Goal: Check status: Check status

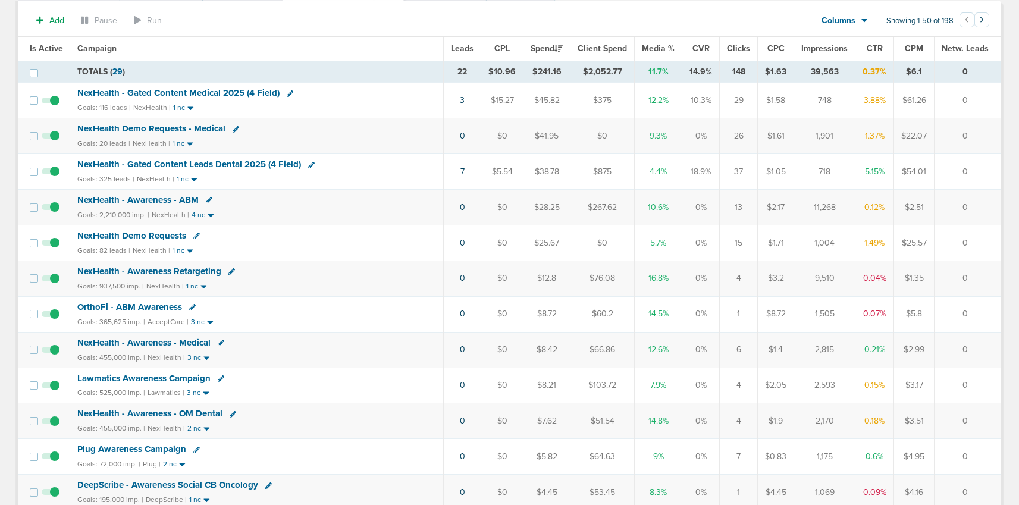
scroll to position [101, 0]
click at [152, 234] on span "NexHealth Demo Requests" at bounding box center [131, 236] width 109 height 11
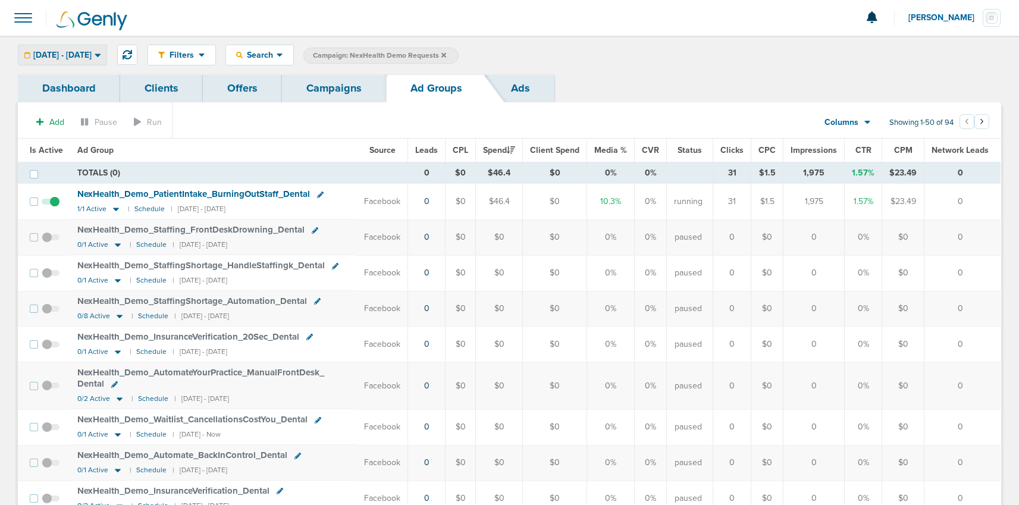
click at [85, 58] on span "[DATE] - [DATE]" at bounding box center [62, 55] width 58 height 8
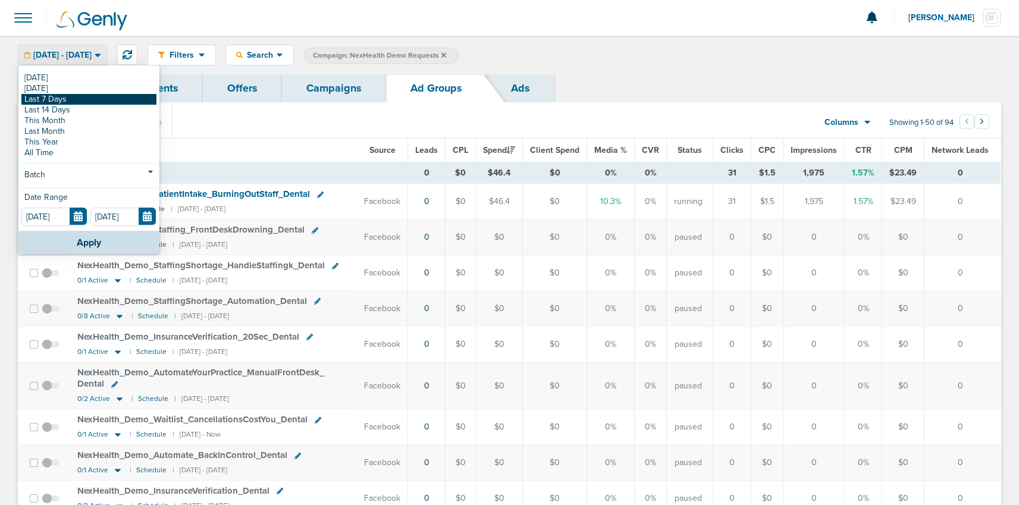
click at [68, 96] on link "Last 7 Days" at bounding box center [88, 99] width 135 height 11
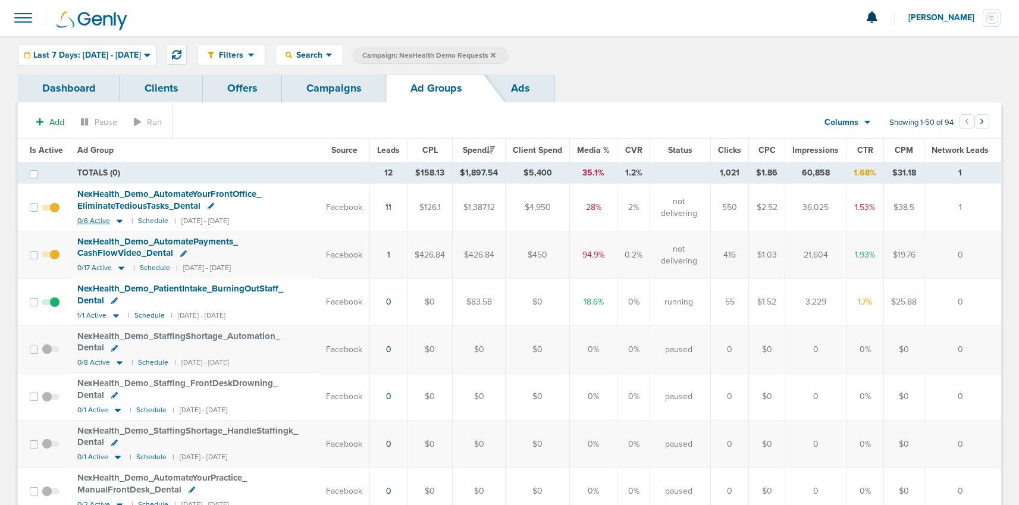
click at [115, 216] on icon at bounding box center [120, 221] width 12 height 10
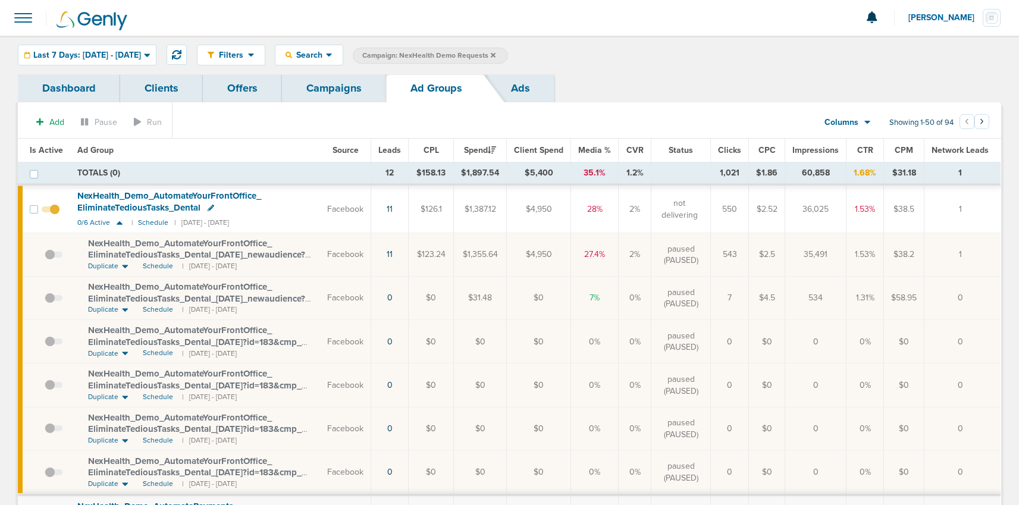
click at [123, 266] on icon at bounding box center [125, 267] width 6 height 4
click at [124, 266] on icon at bounding box center [125, 267] width 6 height 4
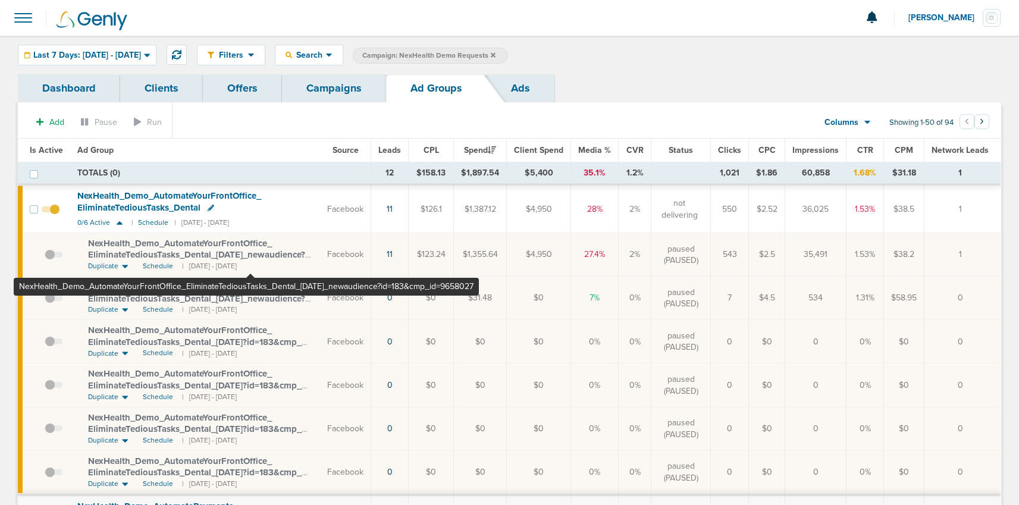
drag, startPoint x: 78, startPoint y: 239, endPoint x: 250, endPoint y: 255, distance: 173.3
click at [250, 255] on td "NexHealth_ Demo_ AutomateYourFrontOffice_ EliminateTediousTasks_ Dental_ [DATE]…" at bounding box center [195, 254] width 250 height 43
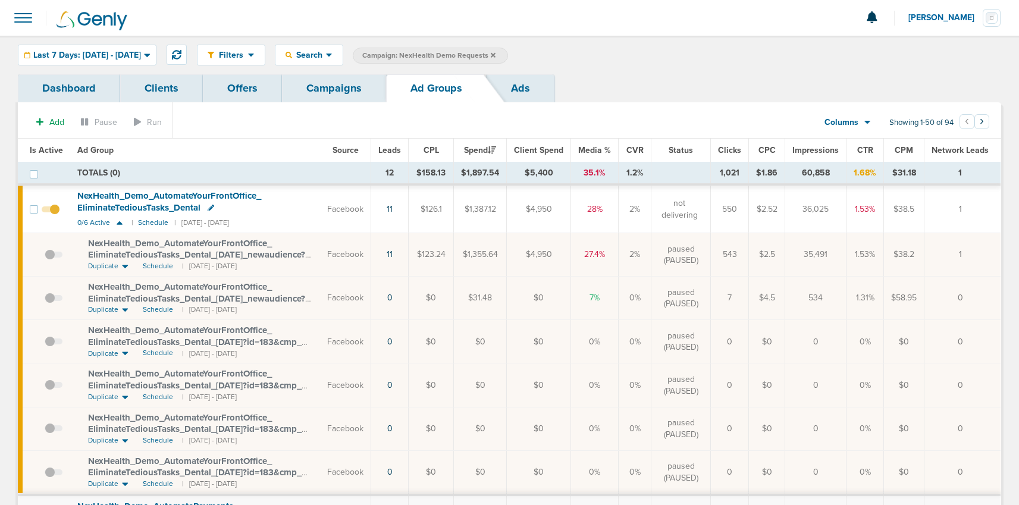
copy span "NexHealth_ Demo_ AutomateYourFrontOffice_ EliminateTediousTasks_ Dental_ [DATE]"
click at [139, 51] on span "Last 7 Days: [DATE] - [DATE]" at bounding box center [87, 55] width 108 height 8
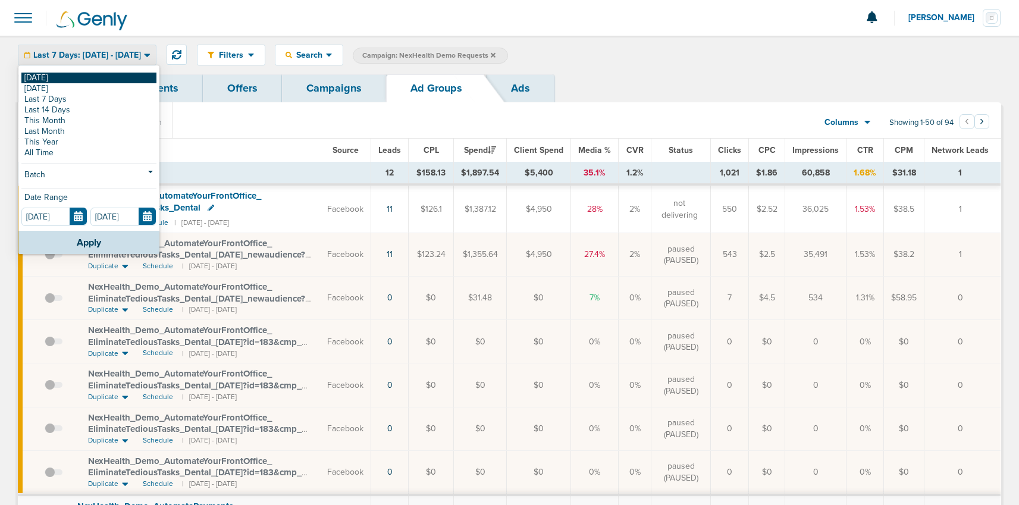
click at [87, 76] on link "[DATE]" at bounding box center [88, 78] width 135 height 11
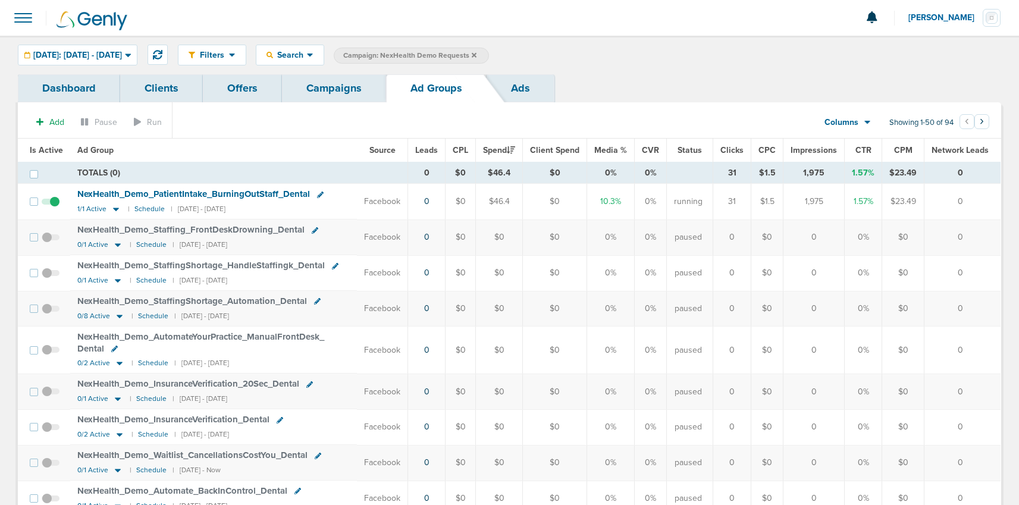
click at [476, 54] on icon at bounding box center [474, 54] width 5 height 5
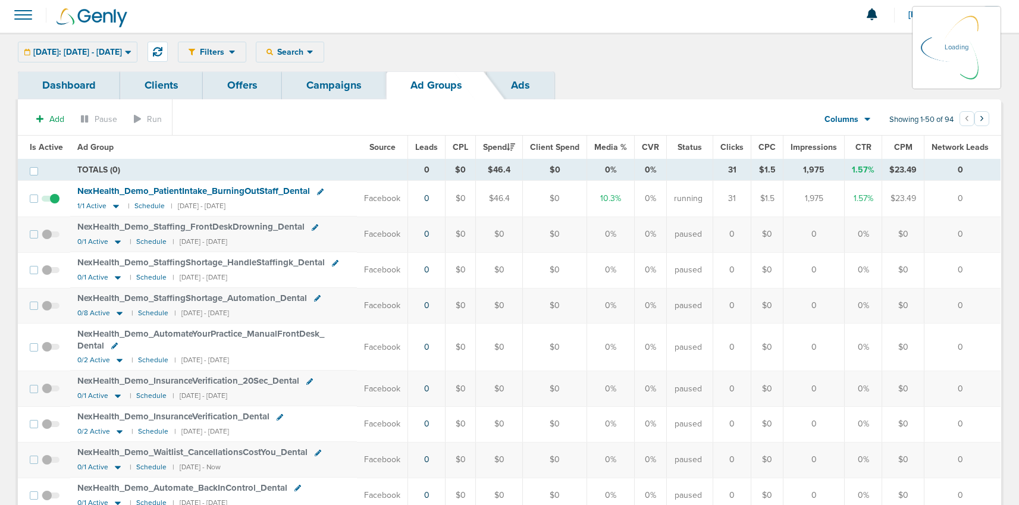
scroll to position [2, 0]
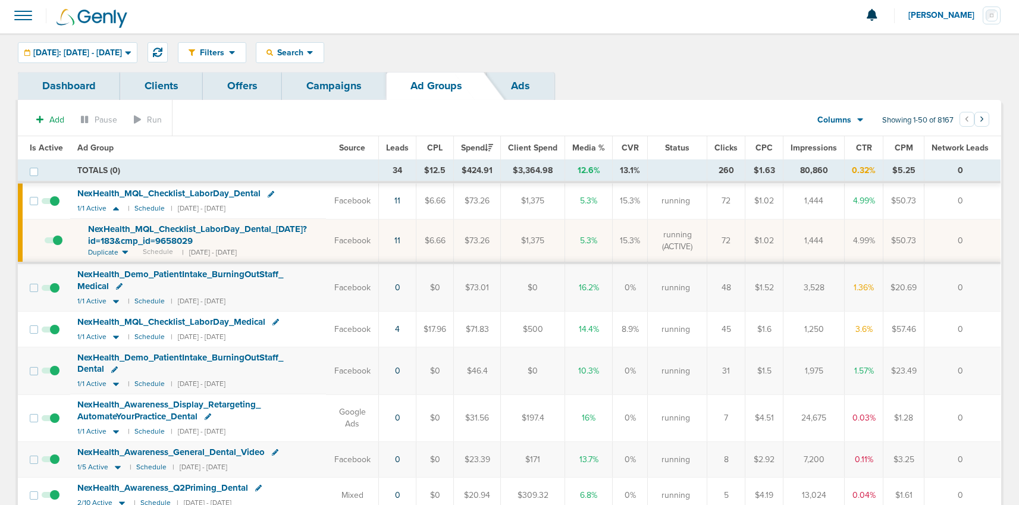
click at [303, 86] on link "Campaigns" at bounding box center [334, 86] width 104 height 28
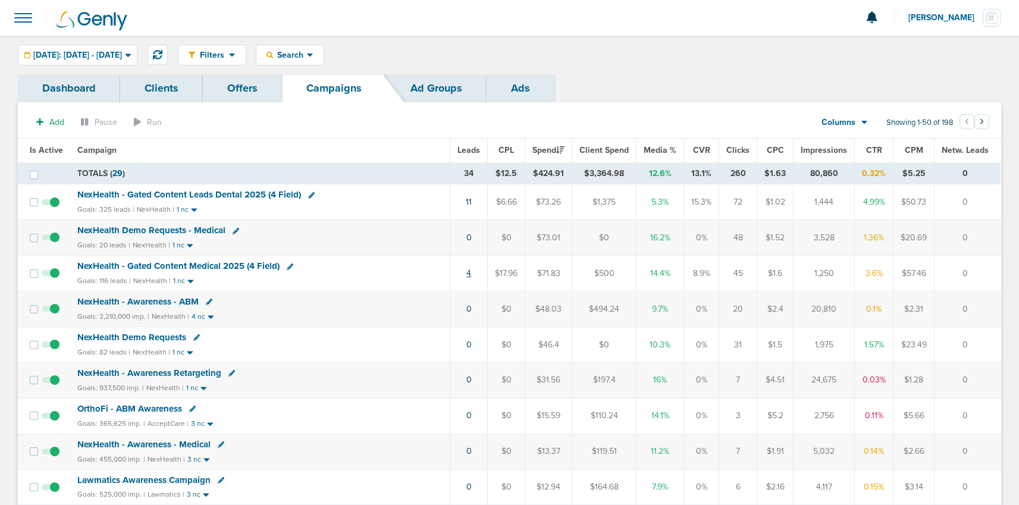
click at [469, 273] on link "4" at bounding box center [468, 273] width 5 height 10
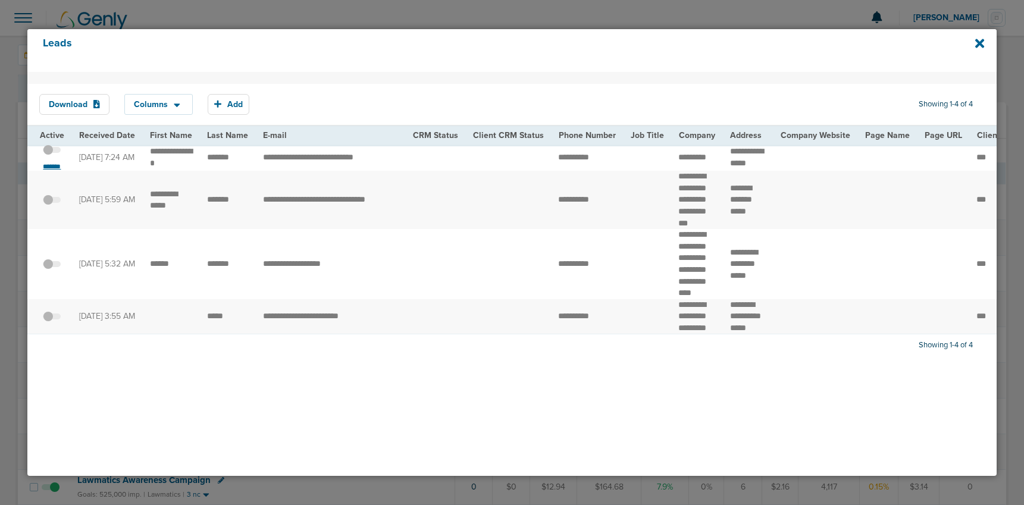
click at [54, 171] on small "*******" at bounding box center [51, 167] width 25 height 10
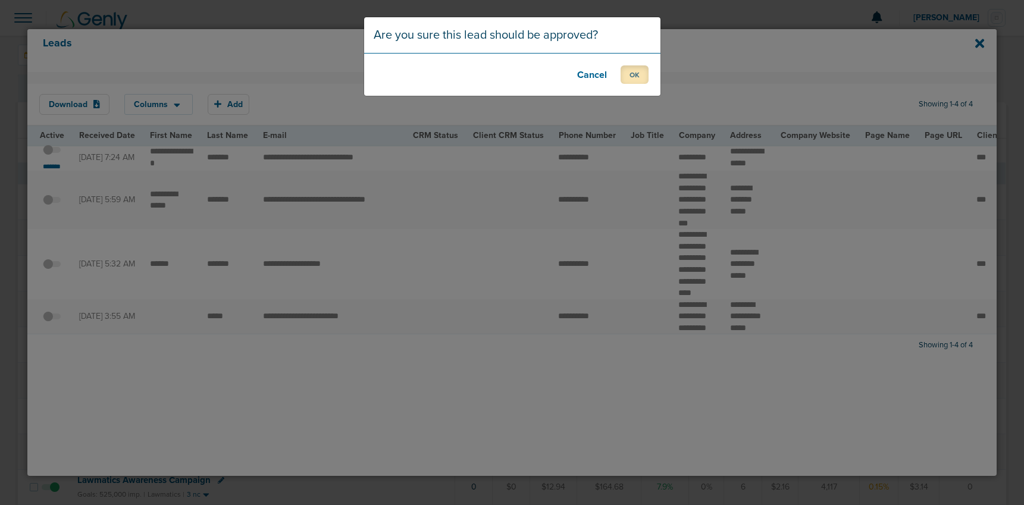
click at [630, 75] on button "OK" at bounding box center [634, 74] width 28 height 18
drag, startPoint x: 627, startPoint y: 72, endPoint x: 639, endPoint y: 71, distance: 11.9
click at [627, 72] on button "OK" at bounding box center [634, 74] width 28 height 18
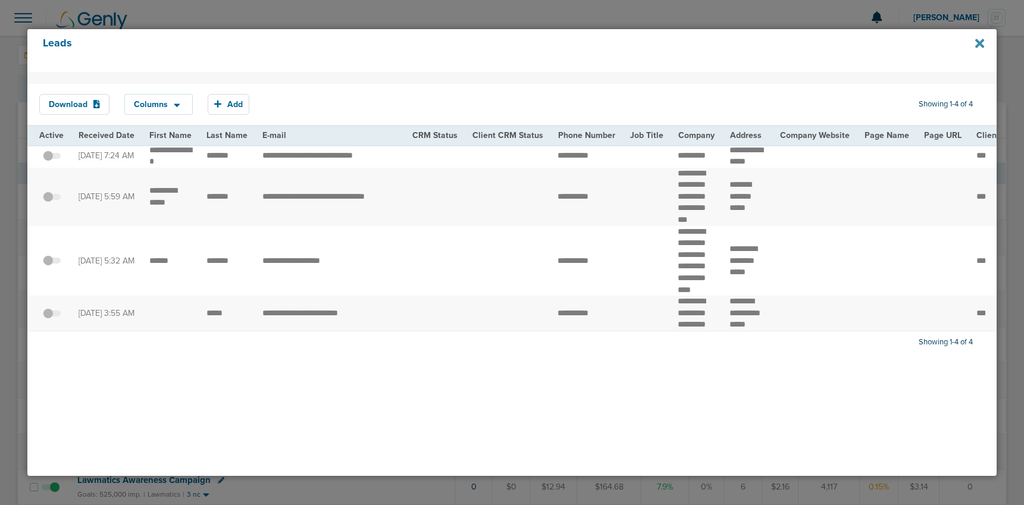
click at [978, 45] on icon at bounding box center [979, 43] width 9 height 9
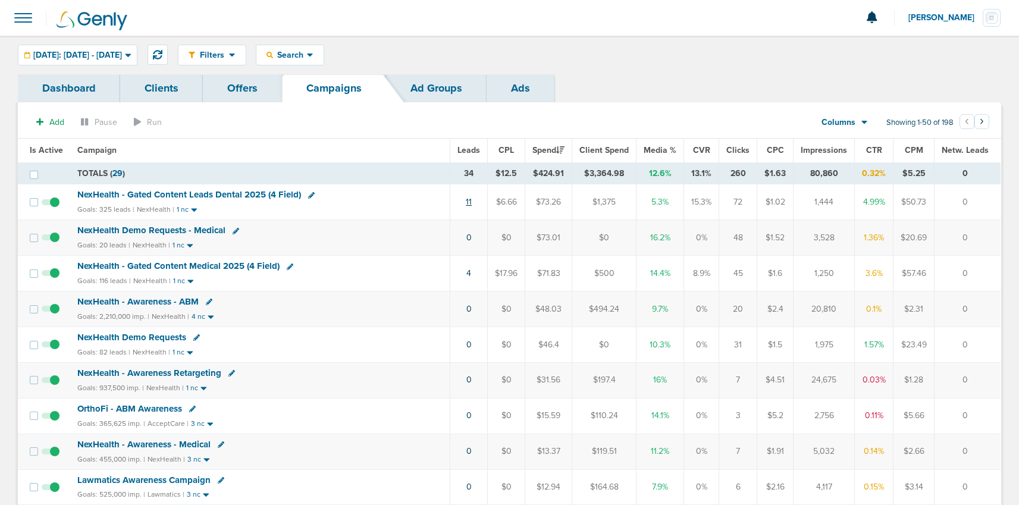
click at [471, 202] on link "11" at bounding box center [469, 202] width 6 height 10
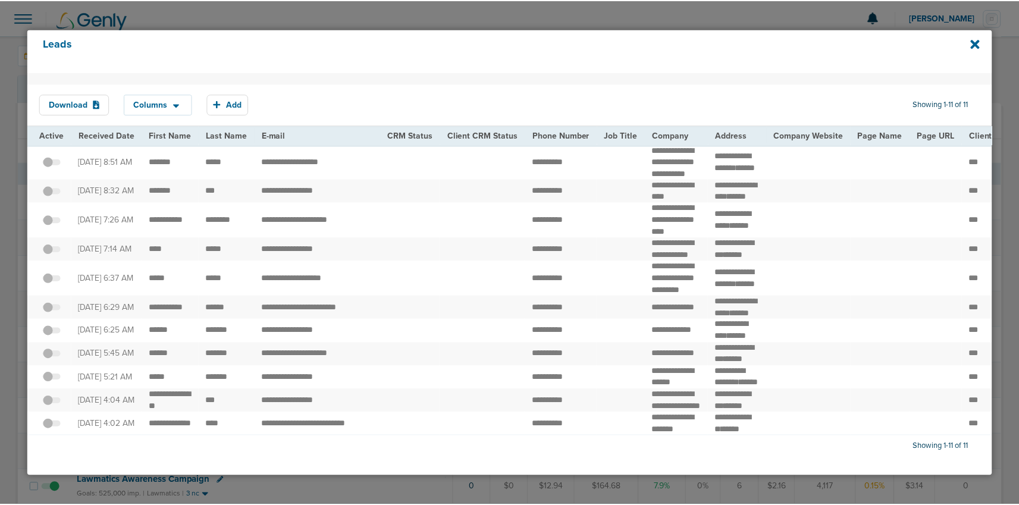
scroll to position [115, 0]
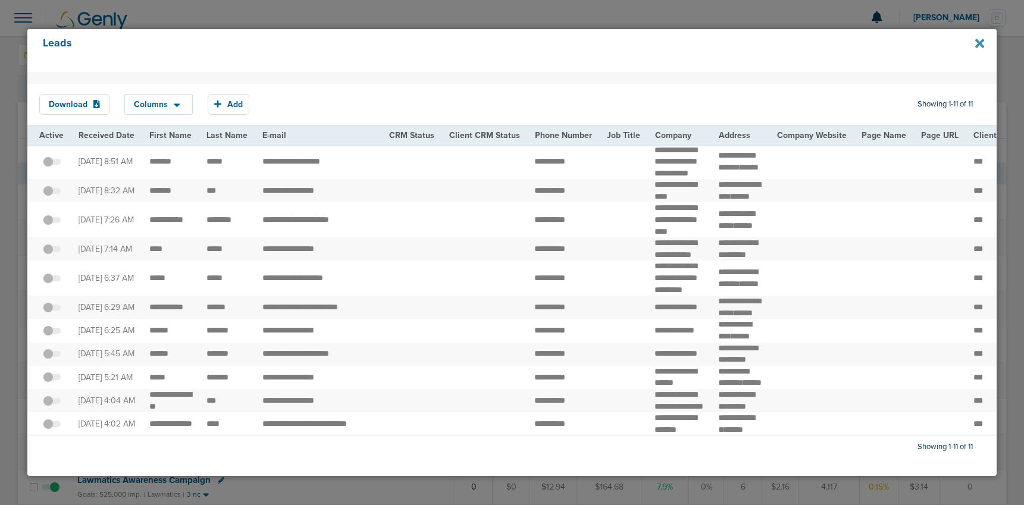
click at [976, 43] on icon at bounding box center [979, 43] width 9 height 13
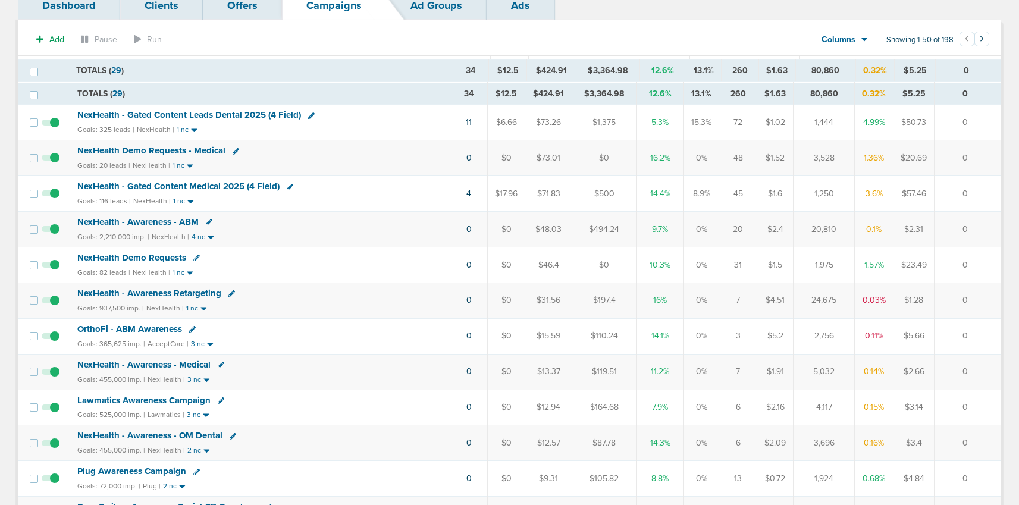
scroll to position [0, 0]
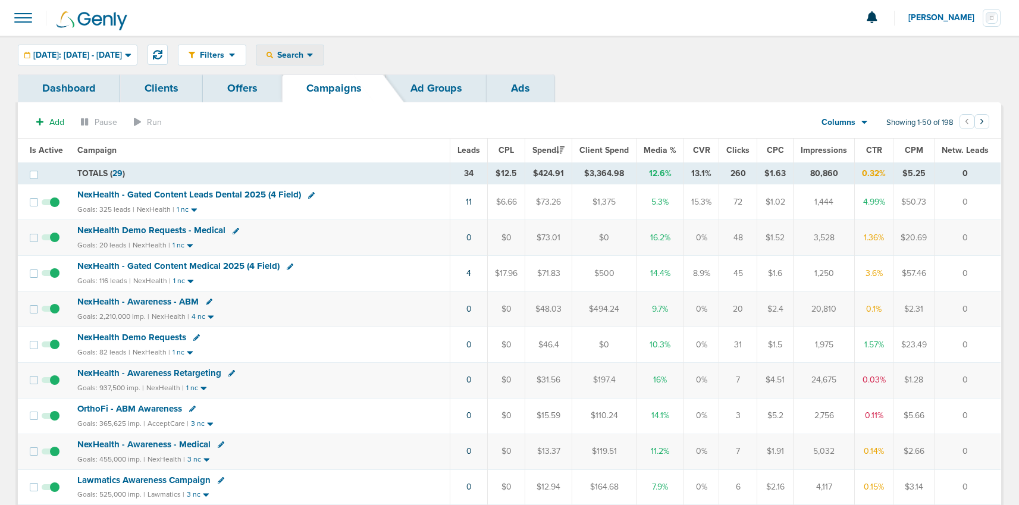
click at [307, 58] on span "Search" at bounding box center [290, 55] width 34 height 10
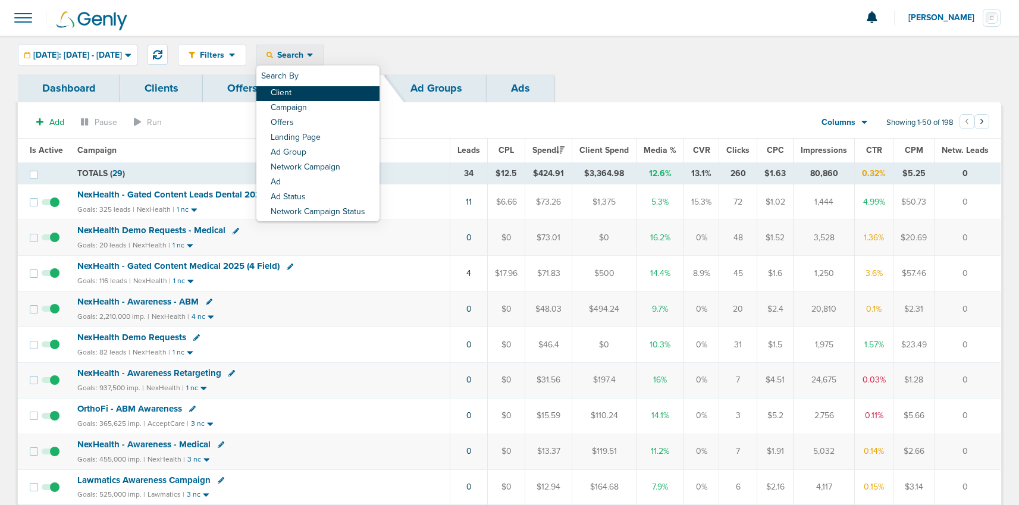
click at [319, 90] on link "Client" at bounding box center [317, 93] width 123 height 15
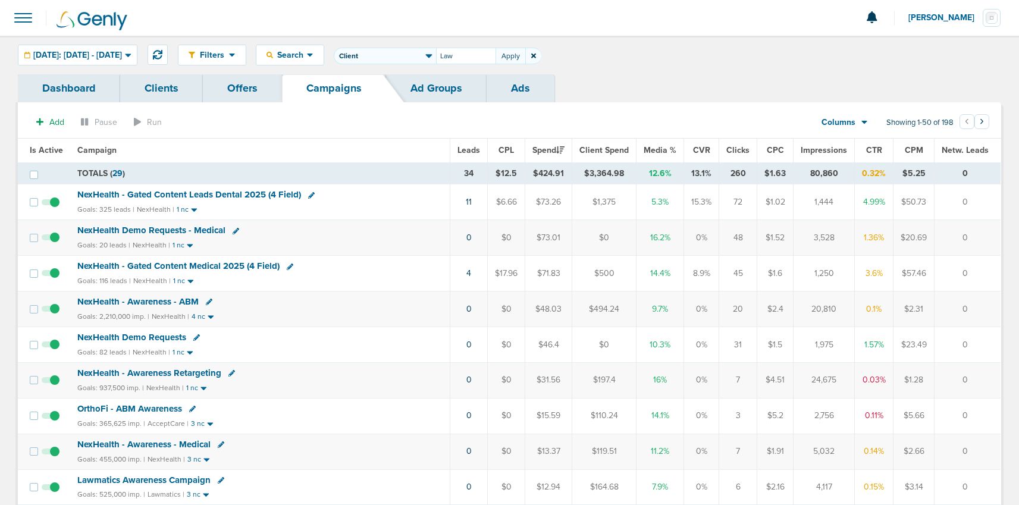
type input "Law"
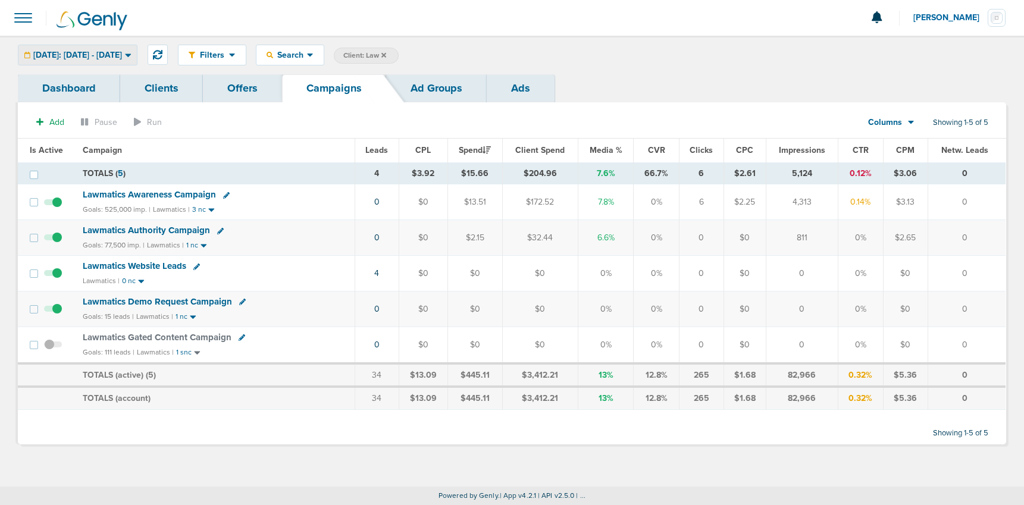
click at [107, 59] on span "[DATE]: [DATE] - [DATE]" at bounding box center [77, 55] width 89 height 8
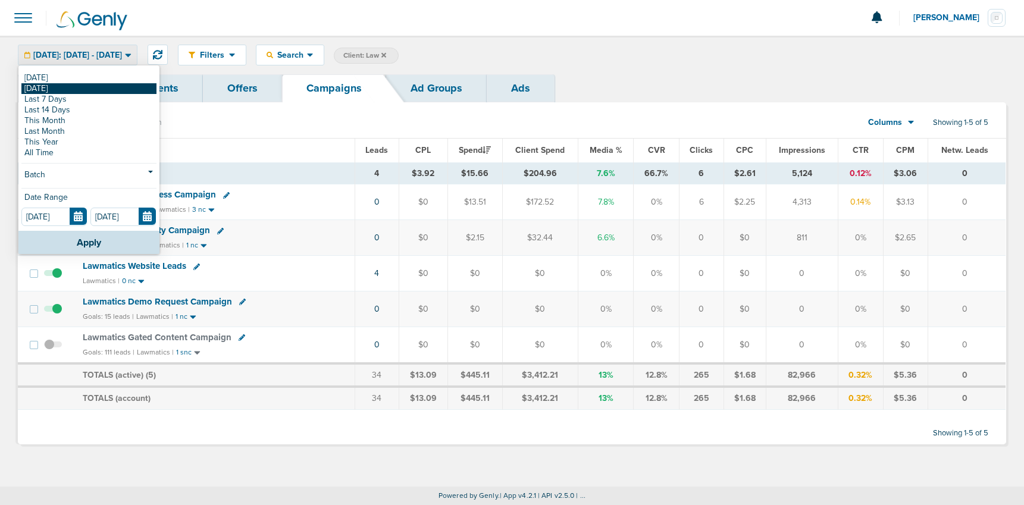
click at [87, 85] on link "[DATE]" at bounding box center [88, 88] width 135 height 11
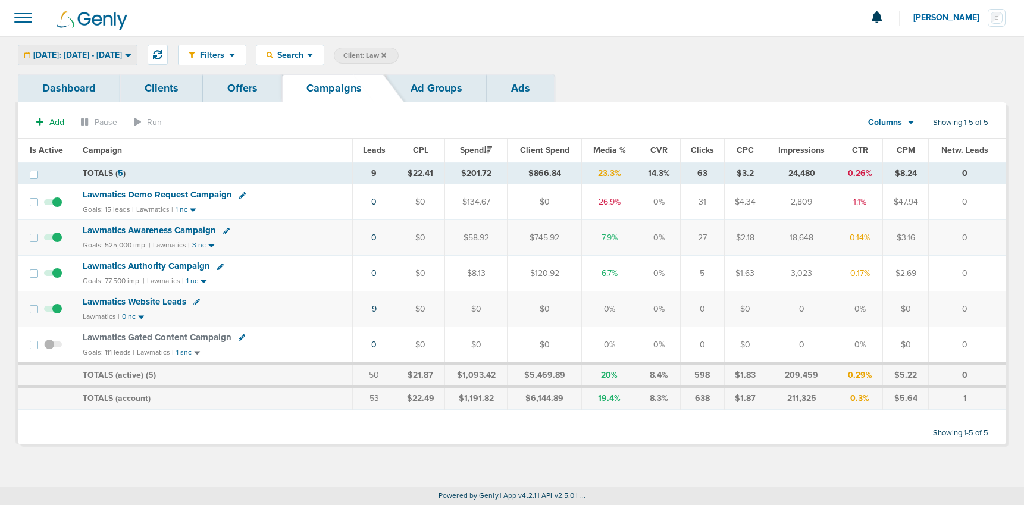
click at [86, 58] on span "[DATE]: [DATE] - [DATE]" at bounding box center [77, 55] width 89 height 8
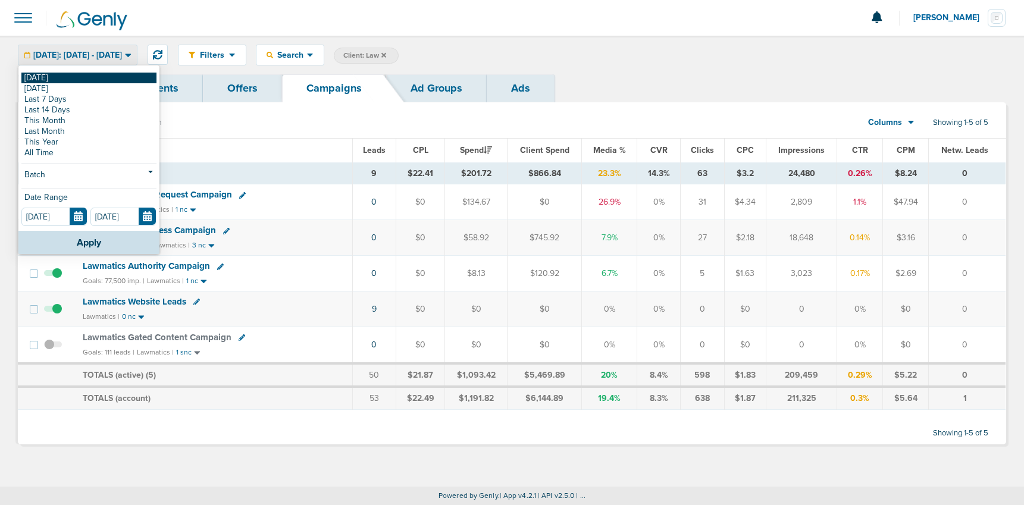
click at [86, 79] on link "[DATE]" at bounding box center [88, 78] width 135 height 11
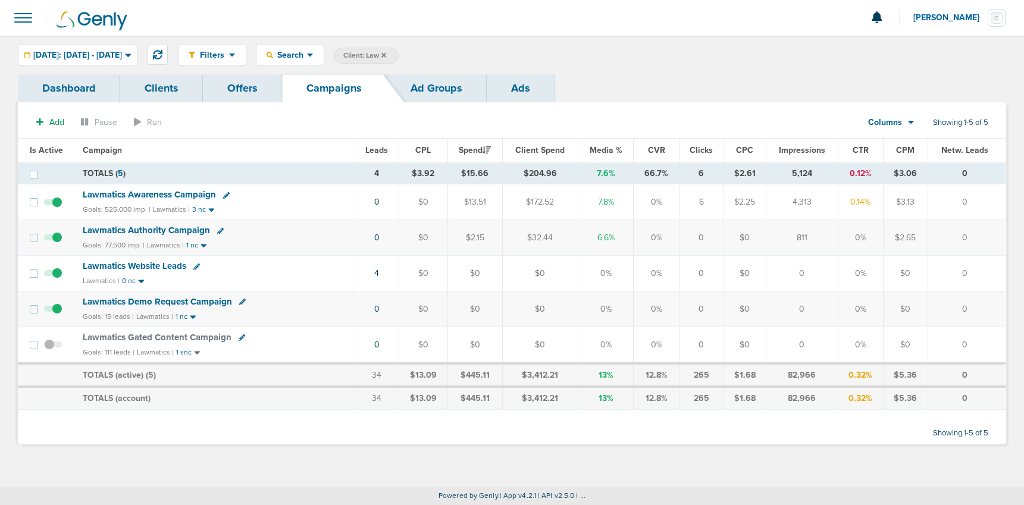
click at [150, 300] on span "Lawmatics Demo Request Campaign" at bounding box center [157, 301] width 149 height 11
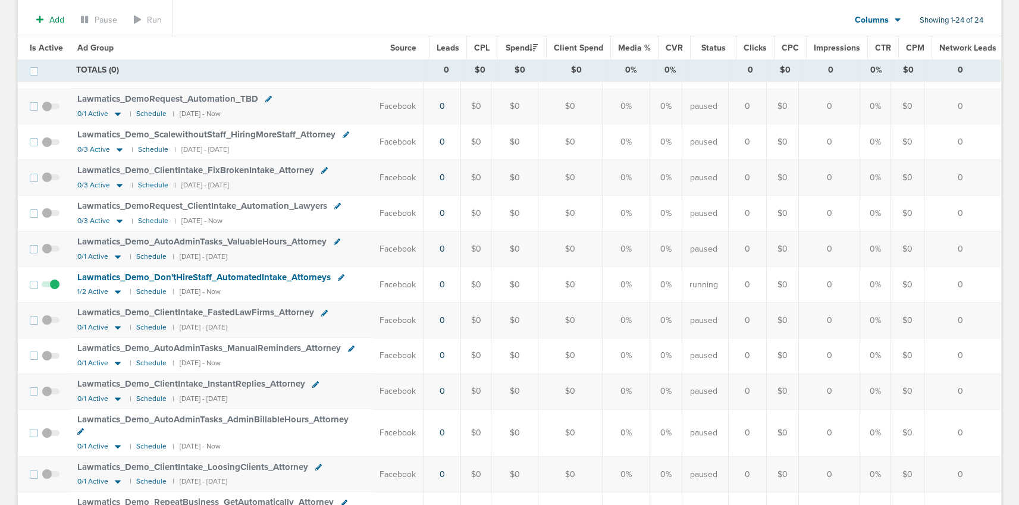
scroll to position [204, 0]
click at [112, 291] on icon at bounding box center [118, 293] width 12 height 10
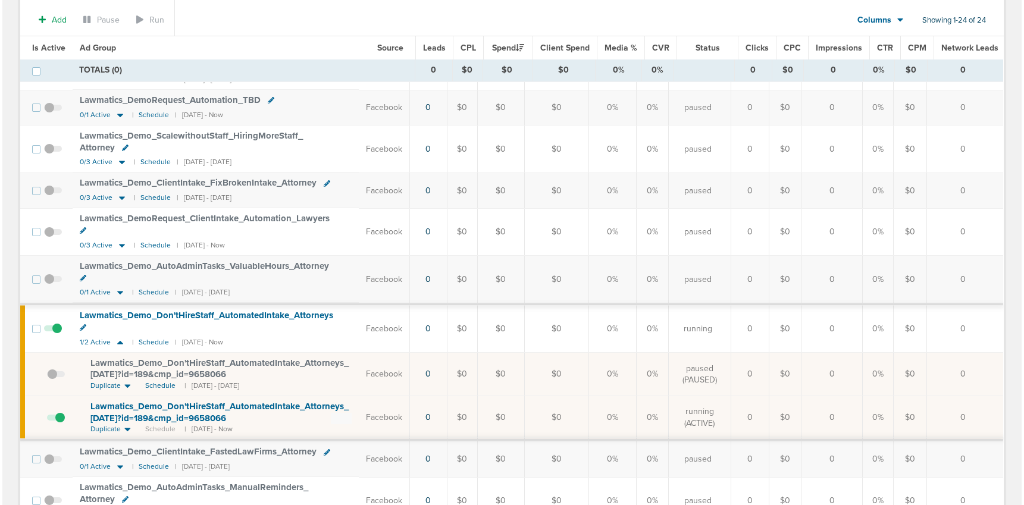
scroll to position [0, 0]
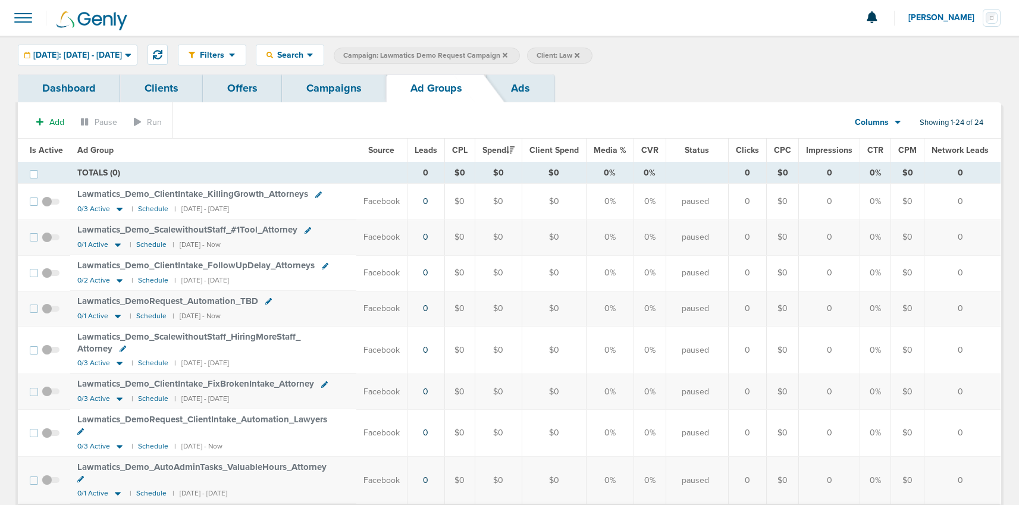
click at [327, 88] on link "Campaigns" at bounding box center [334, 88] width 104 height 28
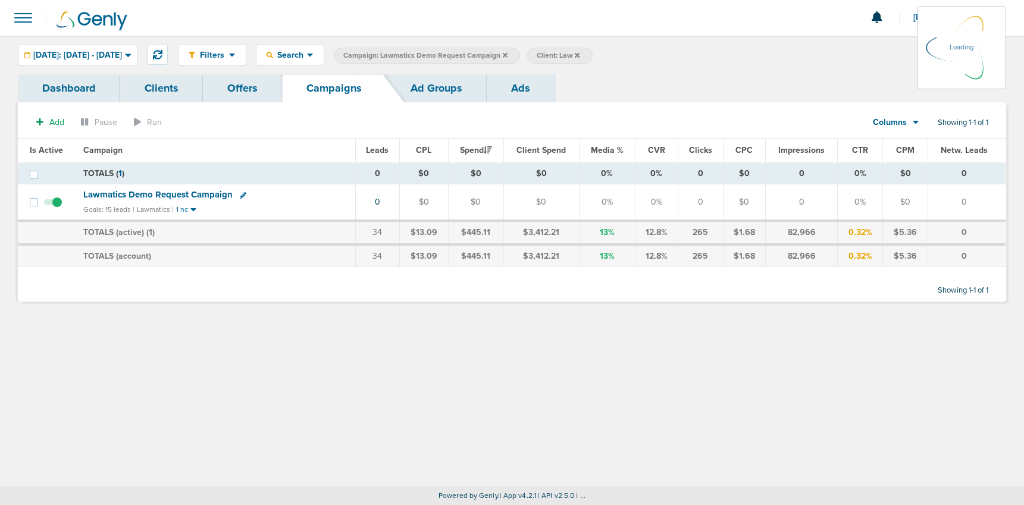
click at [507, 55] on icon at bounding box center [505, 54] width 5 height 5
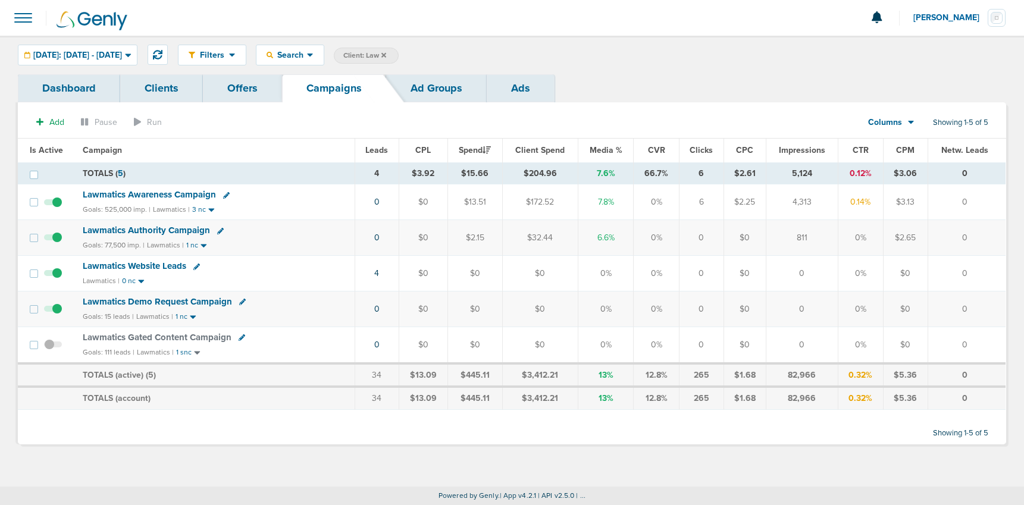
click at [386, 55] on icon at bounding box center [383, 55] width 5 height 7
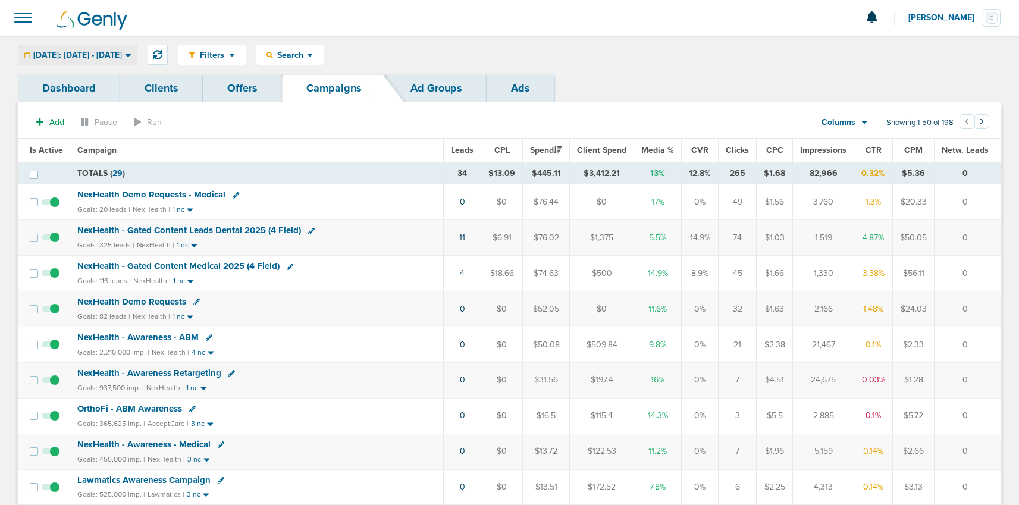
click at [103, 55] on span "[DATE]: [DATE] - [DATE]" at bounding box center [77, 55] width 89 height 8
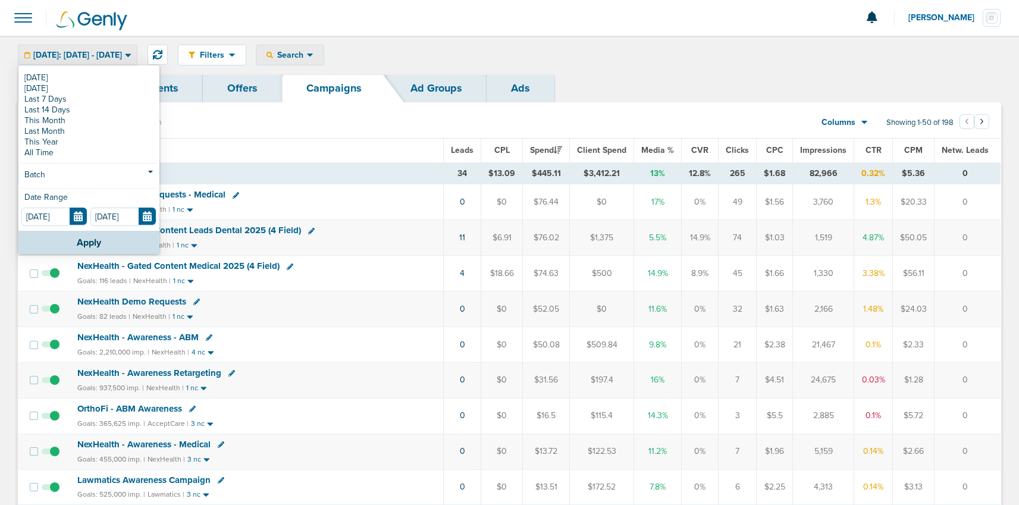
click at [307, 50] on span "Search" at bounding box center [290, 55] width 34 height 10
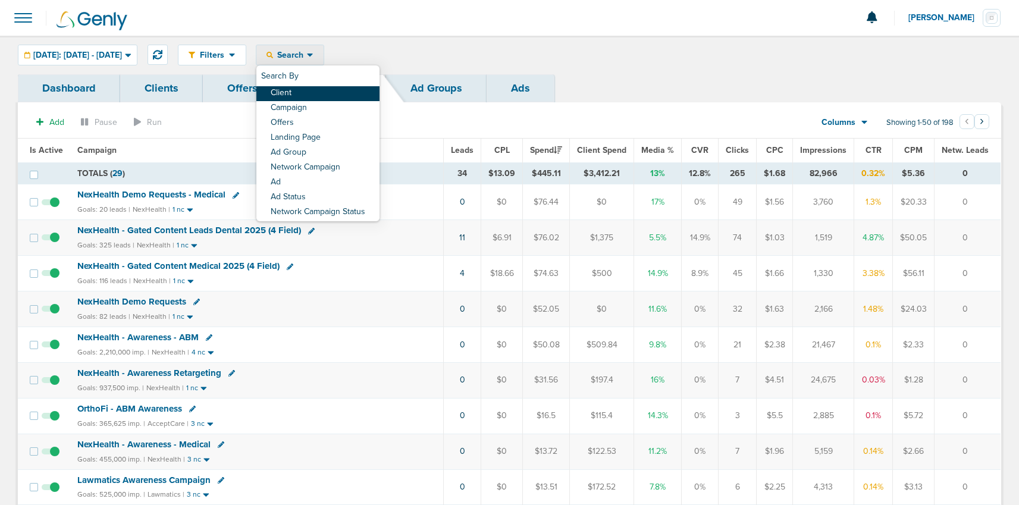
click at [329, 94] on link "Client" at bounding box center [317, 93] width 123 height 15
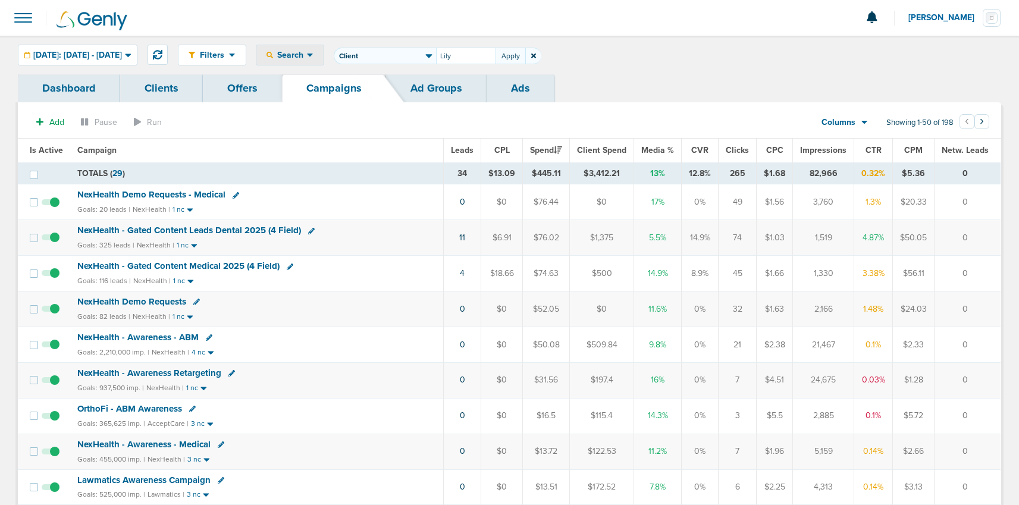
type input "Lily"
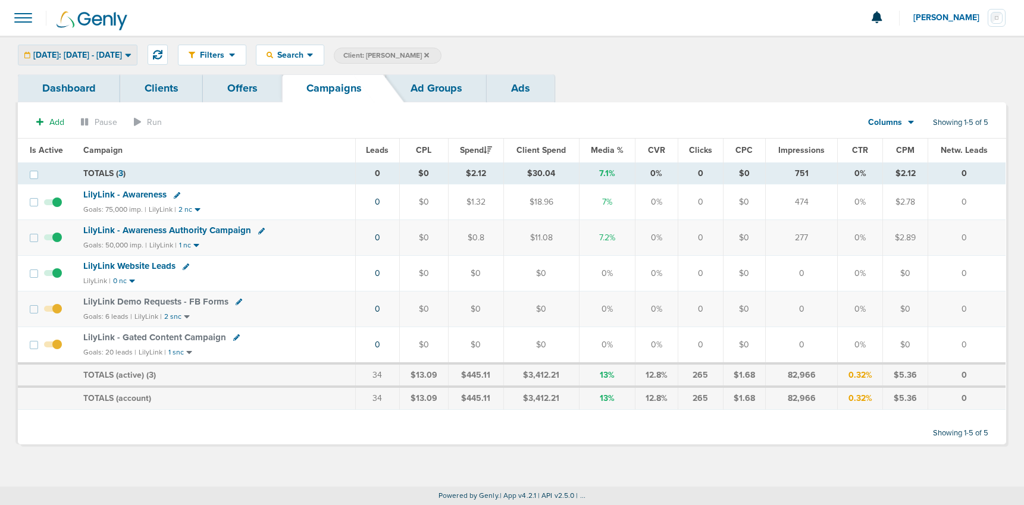
click at [65, 54] on span "[DATE]: [DATE] - [DATE]" at bounding box center [77, 55] width 89 height 8
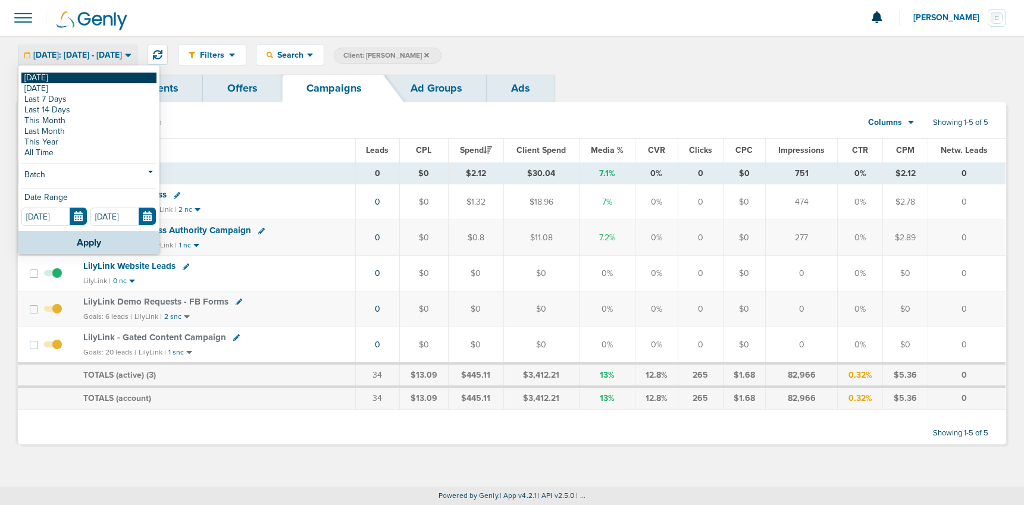
click at [66, 74] on link "[DATE]" at bounding box center [88, 78] width 135 height 11
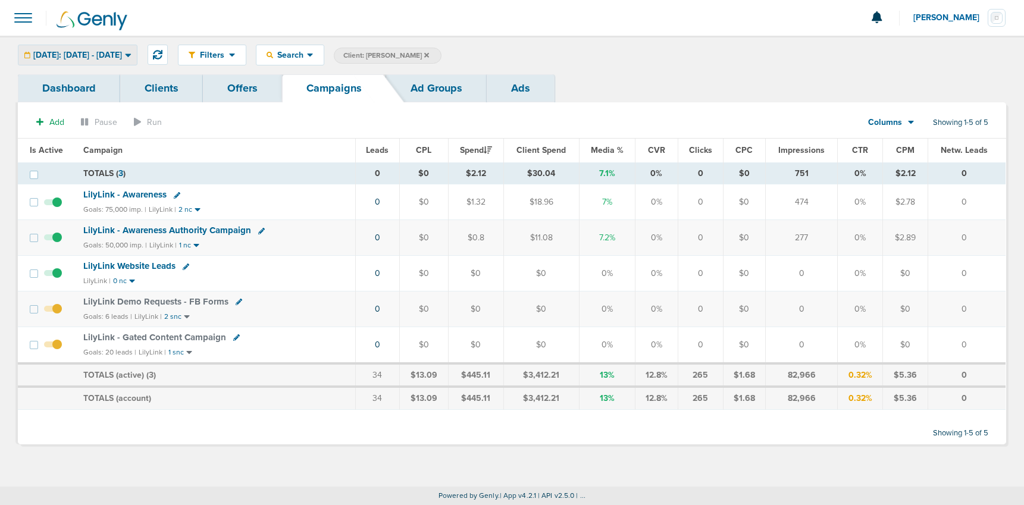
drag, startPoint x: 95, startPoint y: 48, endPoint x: 83, endPoint y: 68, distance: 23.0
click at [95, 48] on div "[DATE]: [DATE] - [DATE]" at bounding box center [77, 55] width 118 height 20
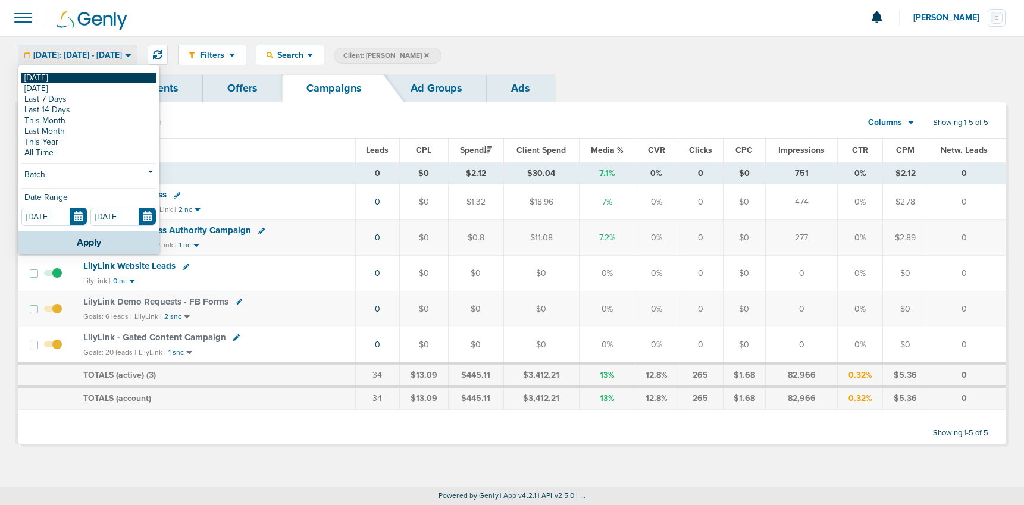
click at [79, 76] on link "[DATE]" at bounding box center [88, 78] width 135 height 11
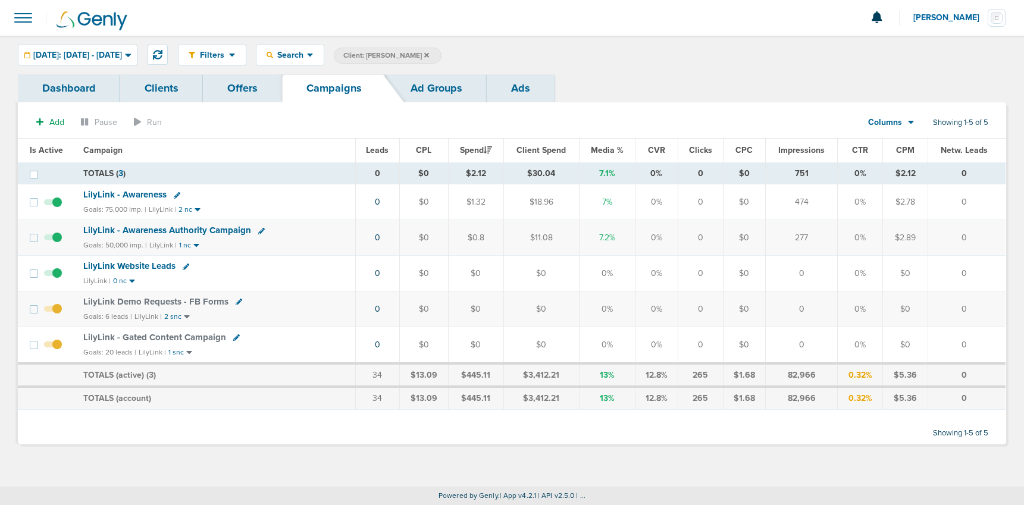
click at [424, 55] on icon at bounding box center [426, 54] width 5 height 5
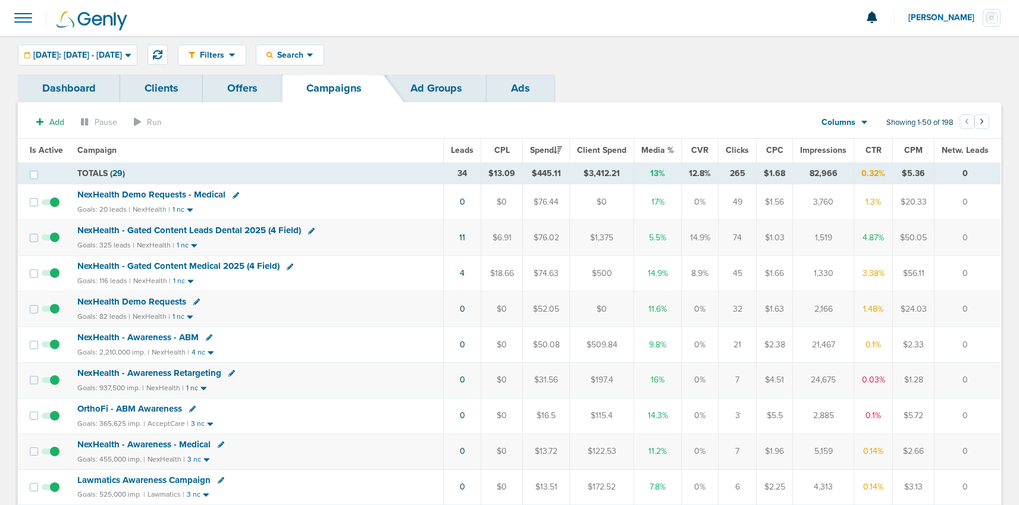
click at [141, 299] on span "NexHealth Demo Requests" at bounding box center [131, 301] width 109 height 11
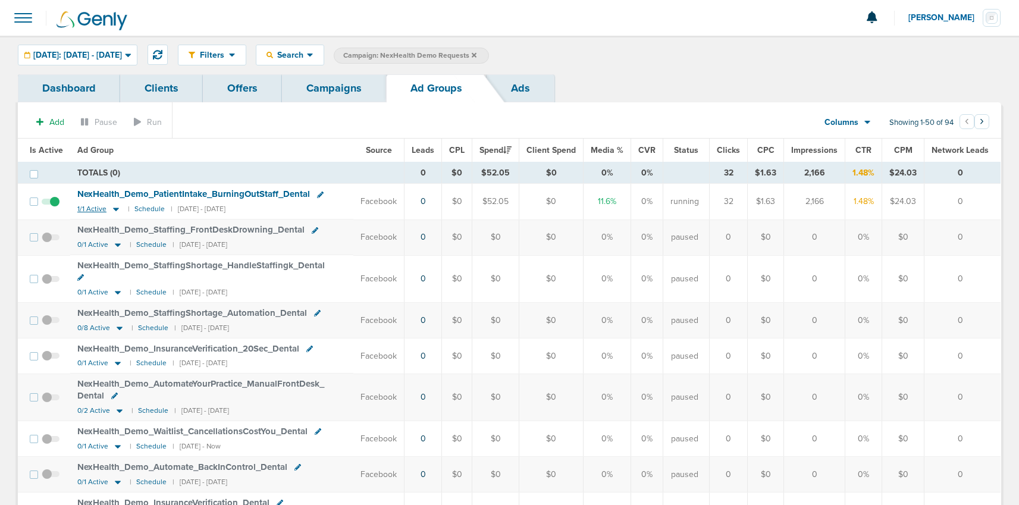
click at [113, 209] on icon at bounding box center [116, 210] width 6 height 4
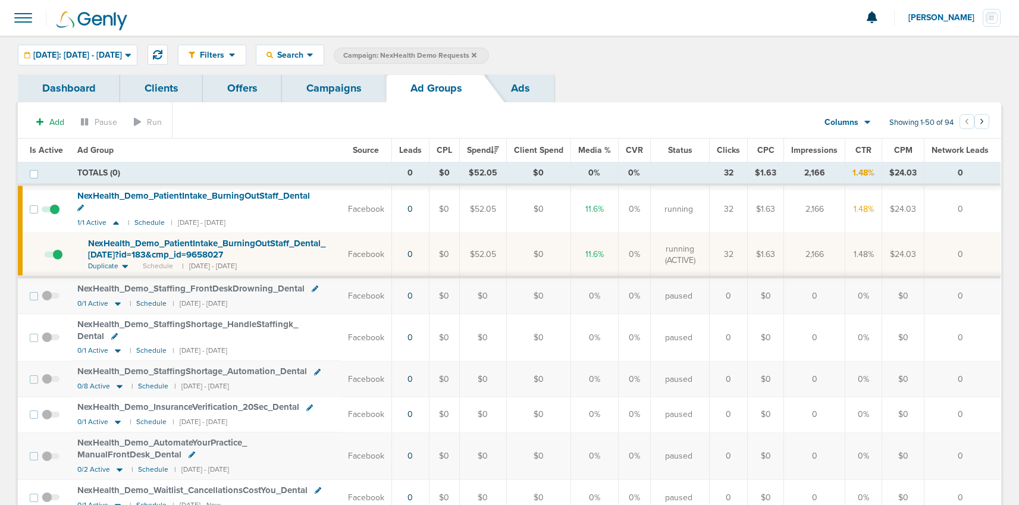
click at [139, 242] on span "NexHealth_ Demo_ PatientIntake_ BurningOutStaff_ Dental_ [DATE]?id=183&cmp_ id=…" at bounding box center [206, 249] width 237 height 23
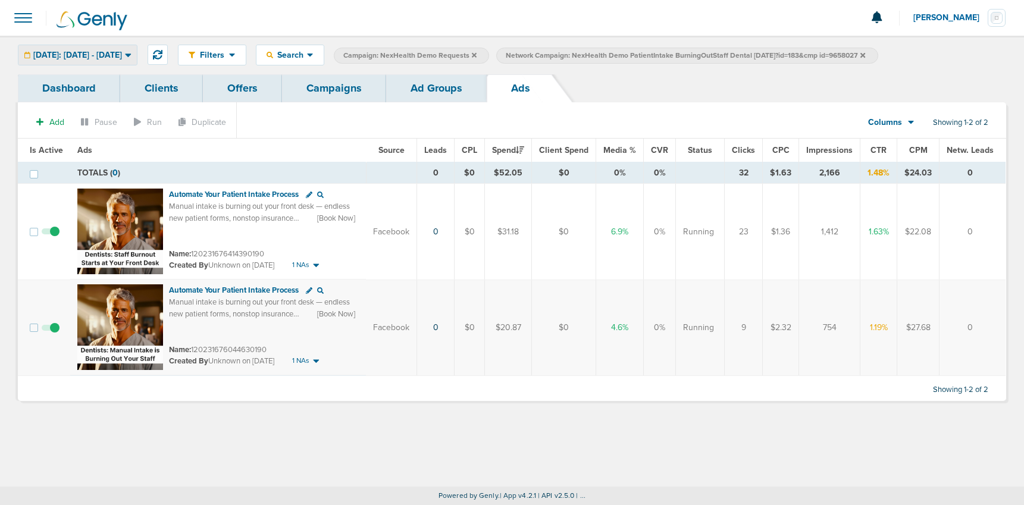
click at [121, 52] on span "[DATE]: [DATE] - [DATE]" at bounding box center [77, 55] width 89 height 8
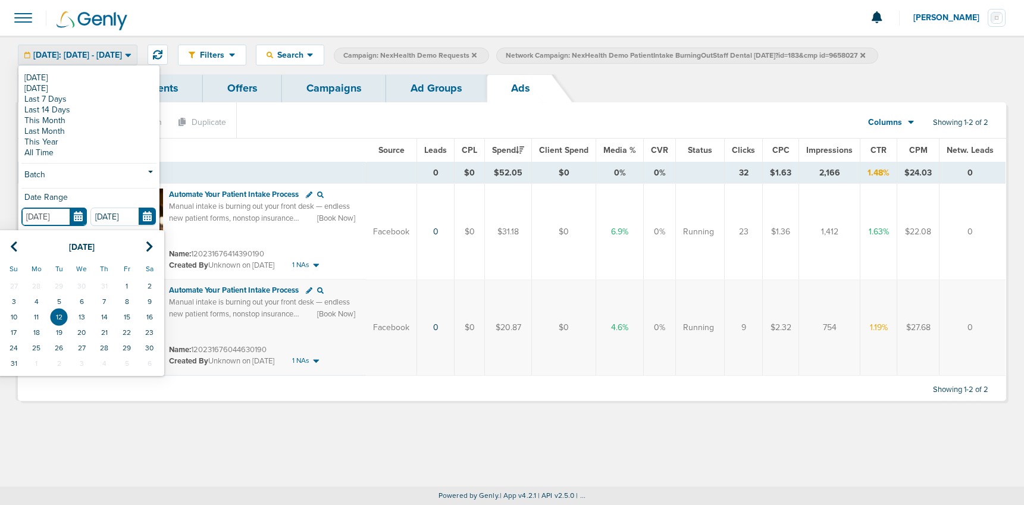
click at [83, 214] on input "[DATE]" at bounding box center [53, 217] width 65 height 18
click at [39, 314] on td "11" at bounding box center [36, 316] width 23 height 15
type input "[DATE]"
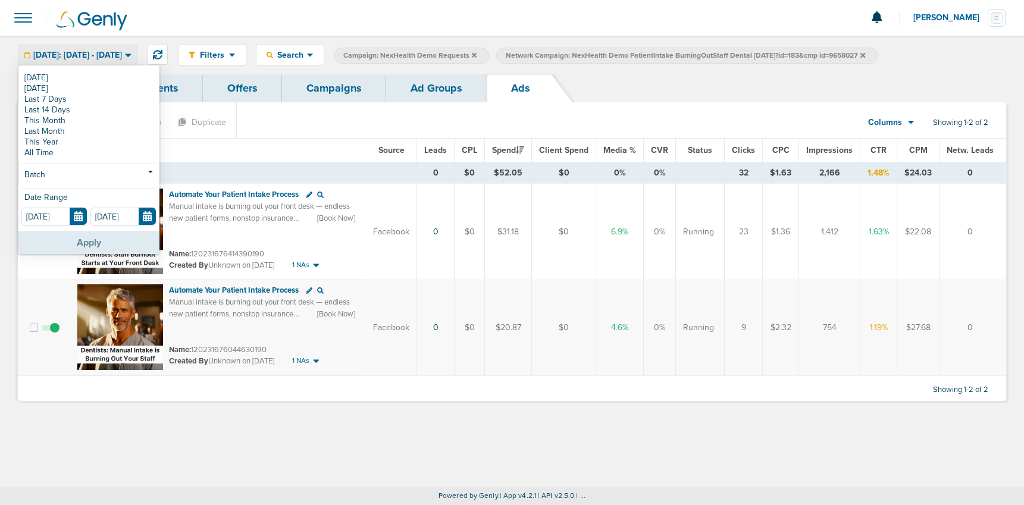
click at [71, 244] on button "Apply" at bounding box center [88, 242] width 141 height 23
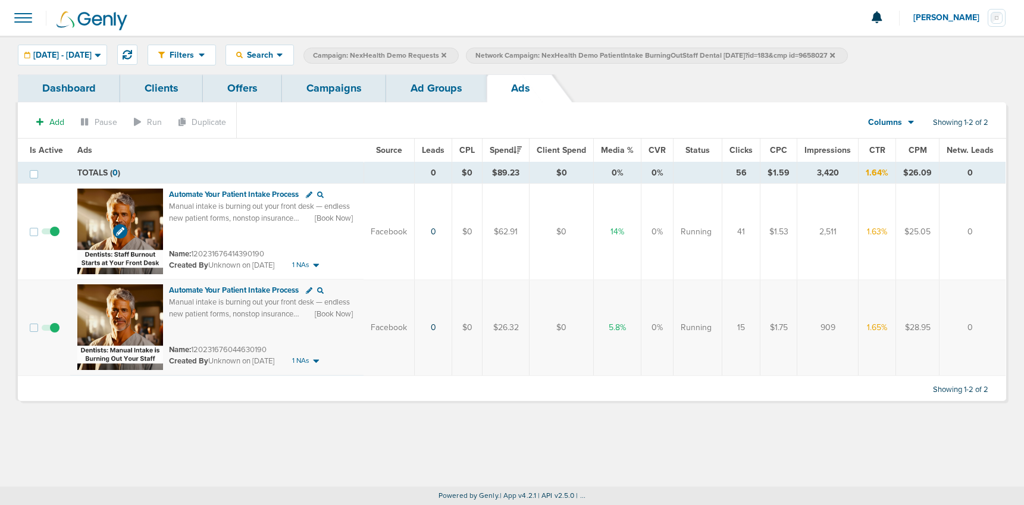
click at [156, 209] on img at bounding box center [120, 232] width 86 height 86
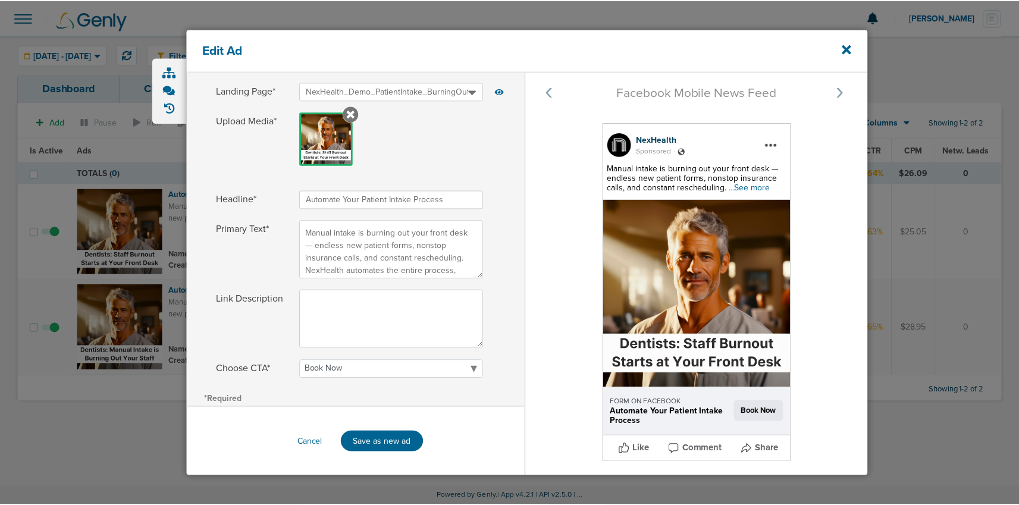
scroll to position [196, 0]
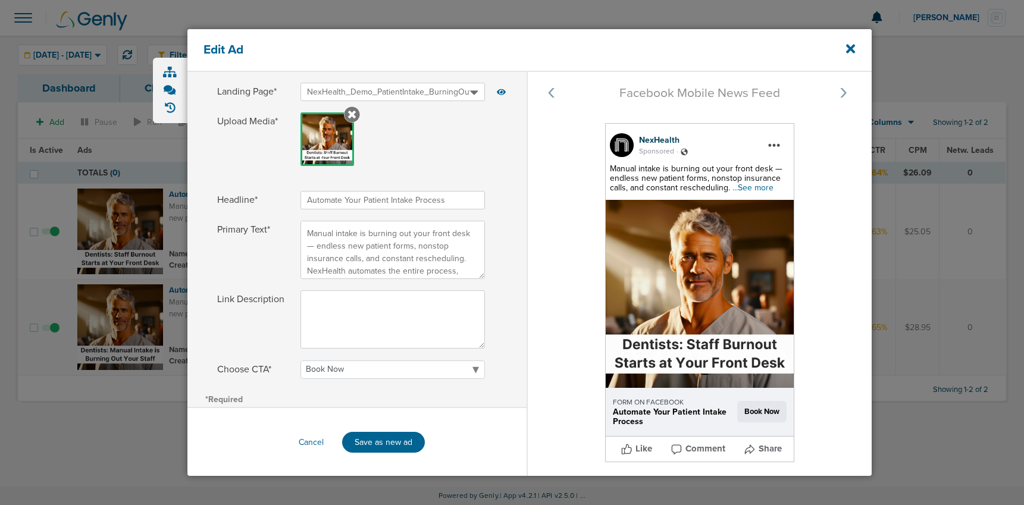
click at [751, 185] on span "...See more" at bounding box center [752, 188] width 41 height 10
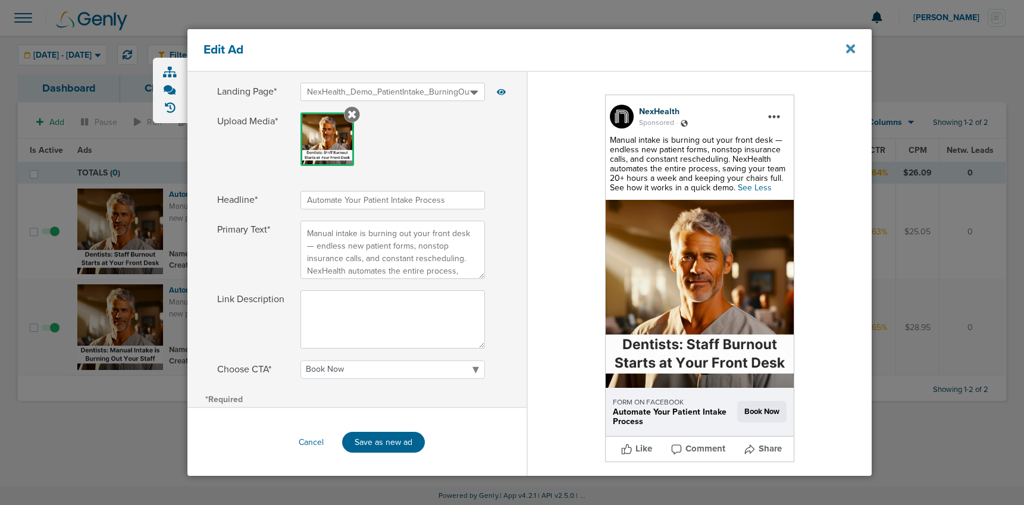
click at [851, 49] on icon at bounding box center [850, 49] width 9 height 9
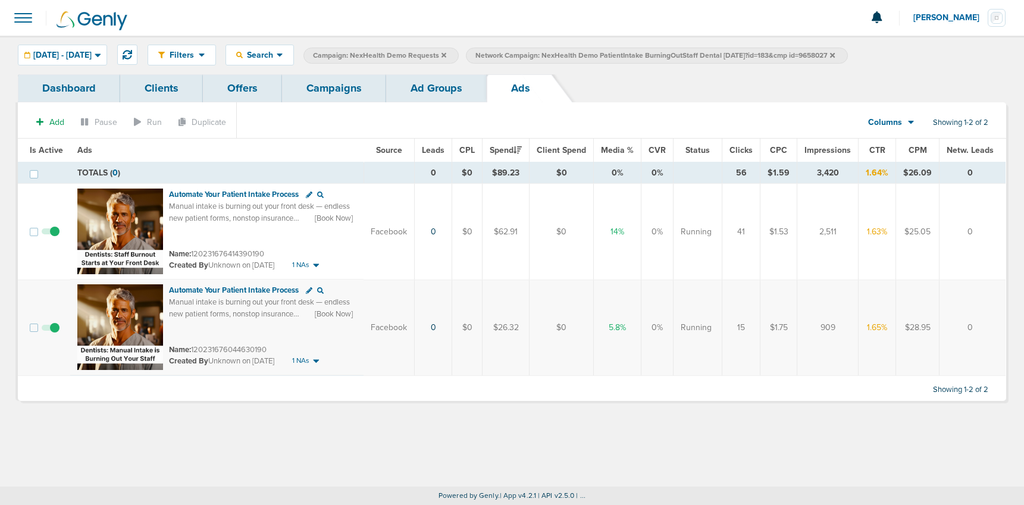
click at [402, 92] on link "Ad Groups" at bounding box center [436, 88] width 101 height 28
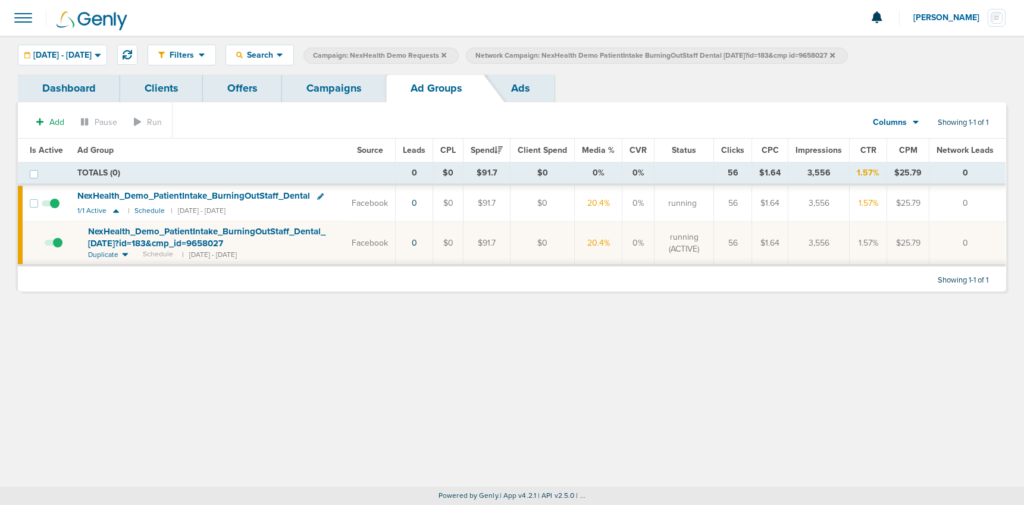
click at [323, 87] on link "Campaigns" at bounding box center [334, 88] width 104 height 28
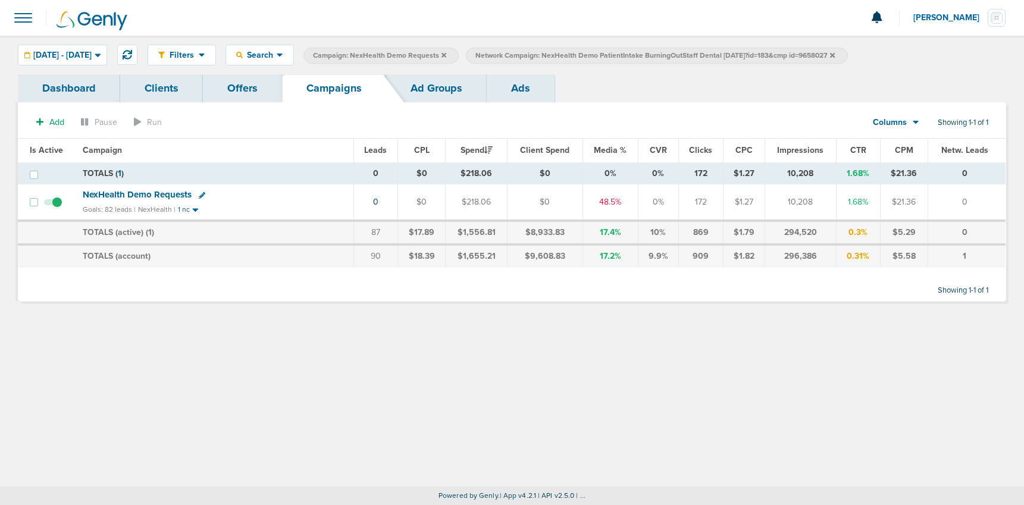
click at [140, 197] on span "NexHealth Demo Requests" at bounding box center [137, 194] width 109 height 11
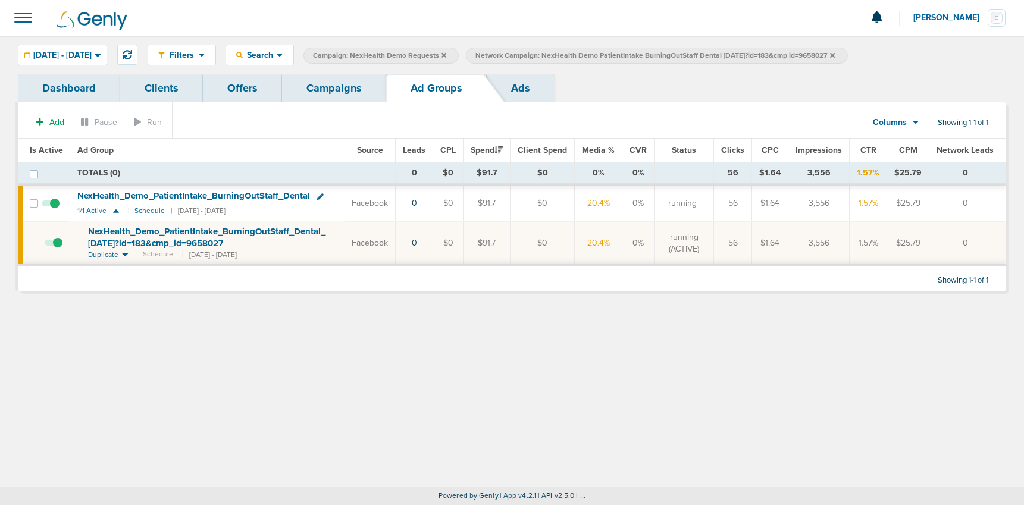
click at [847, 54] on label "Network Campaign: NexHealth Demo PatientIntake BurningOutStaff Dental [DATE]?id…" at bounding box center [656, 56] width 381 height 16
click at [834, 55] on icon at bounding box center [832, 55] width 5 height 7
